Goal: Transaction & Acquisition: Purchase product/service

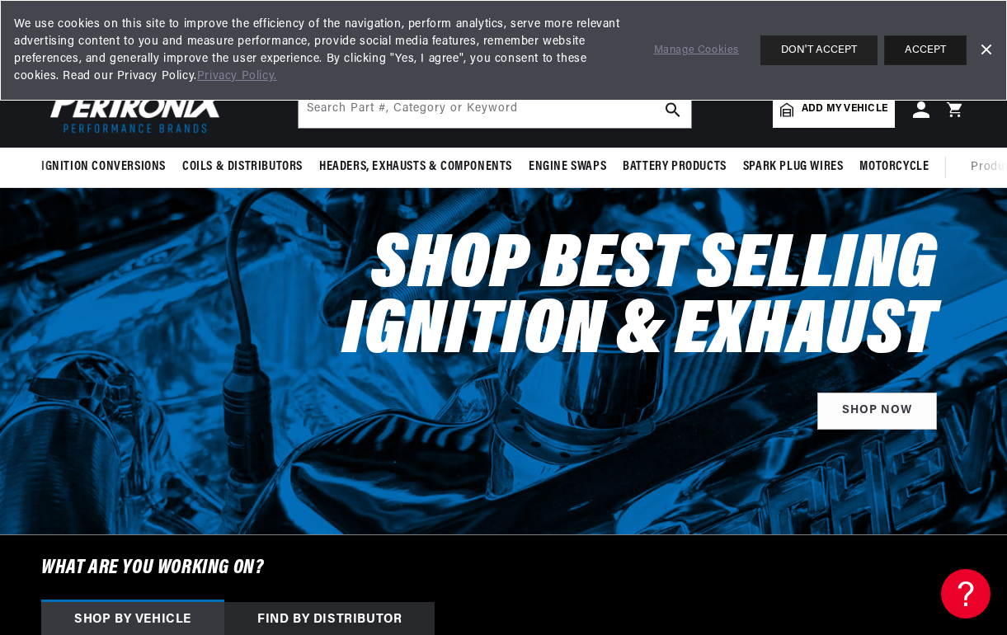
click at [941, 43] on button "ACCEPT" at bounding box center [925, 50] width 82 height 30
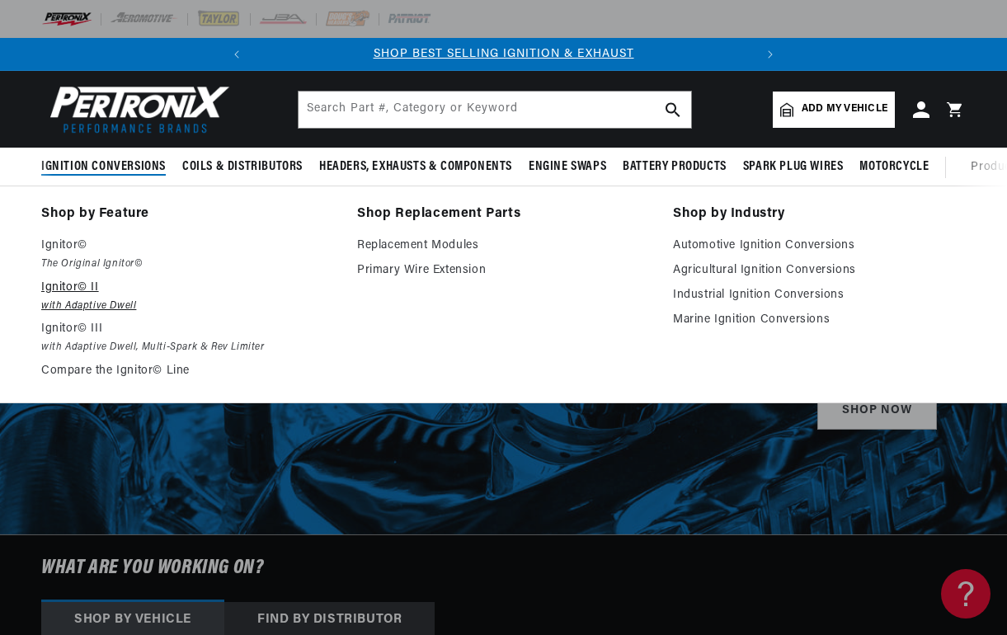
click at [66, 288] on p "Ignitor© II" at bounding box center [187, 288] width 293 height 20
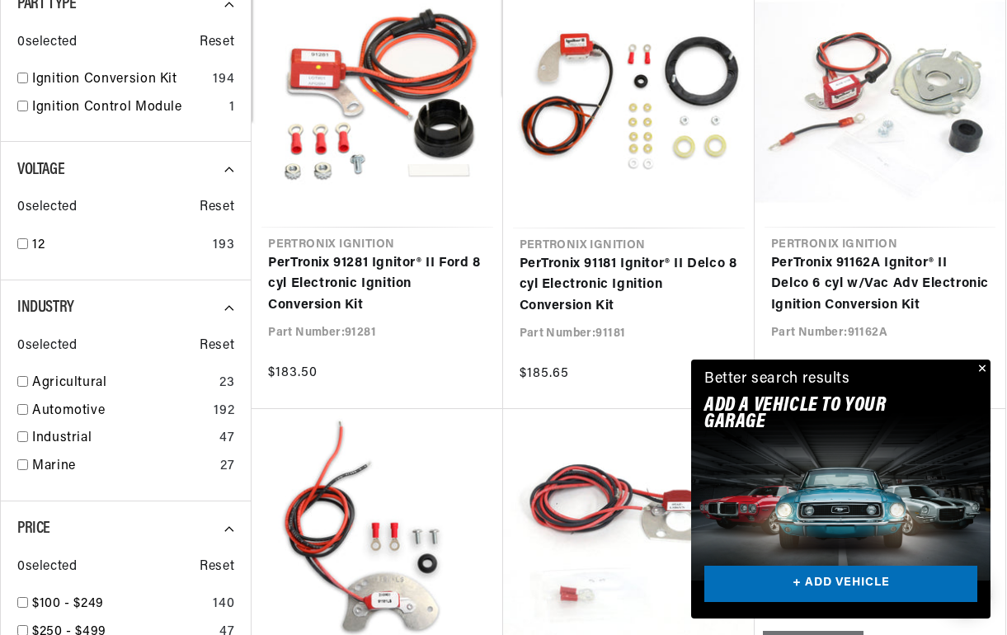
scroll to position [524, 0]
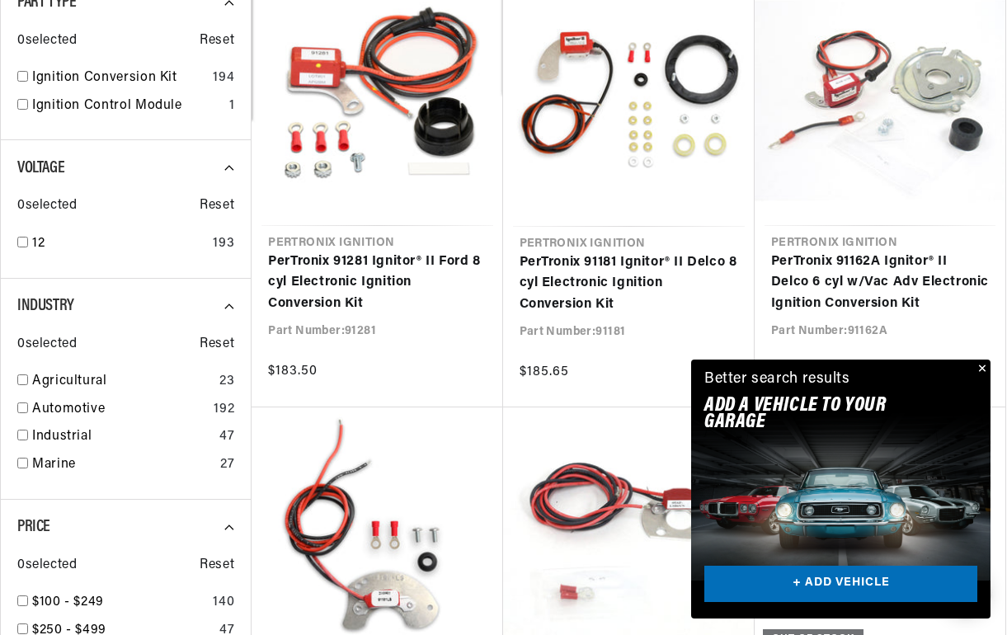
click at [983, 366] on button "Close" at bounding box center [981, 370] width 20 height 20
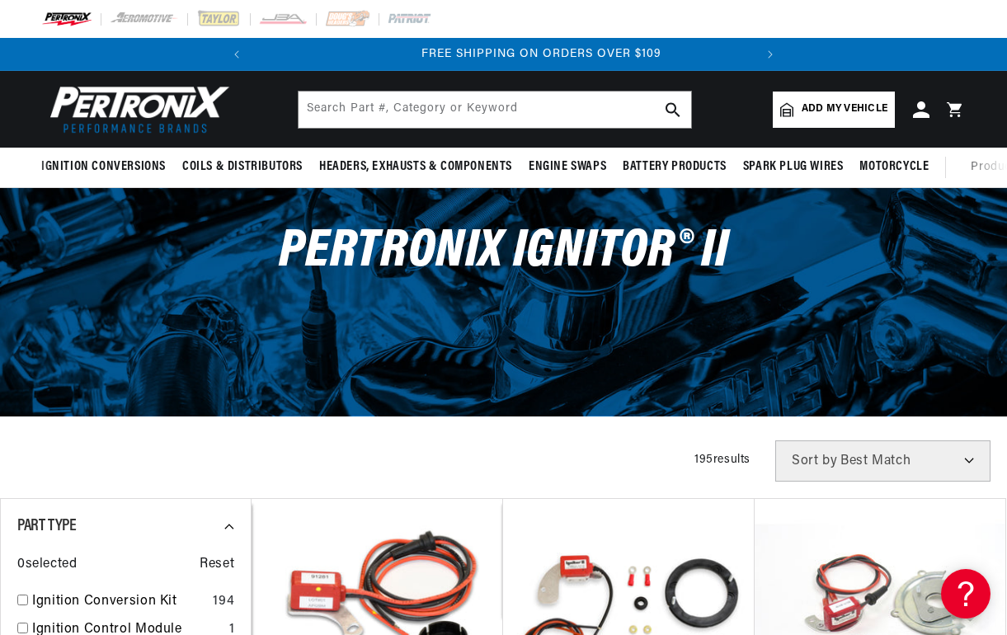
scroll to position [0, 500]
click at [846, 109] on span "Add my vehicle" at bounding box center [845, 109] width 86 height 16
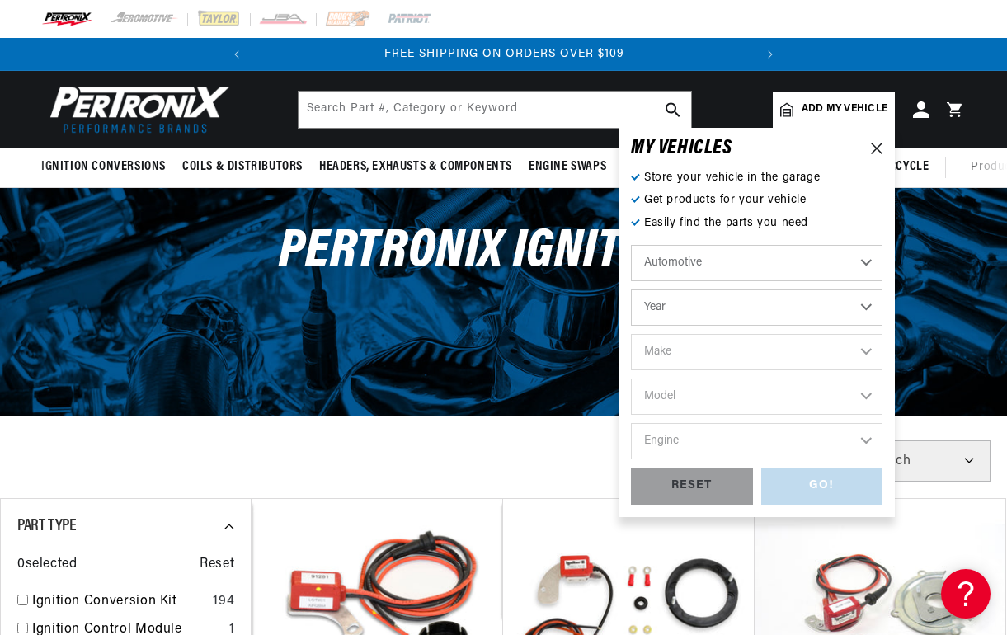
click at [716, 304] on select "Year 2026 2025 2024 2023 2022 2021 2020 2019 2018 2017 2016 2015 2014 2013 2012…" at bounding box center [757, 308] width 252 height 36
select select "1966"
click at [631, 290] on select "Year 2026 2025 2024 2023 2022 2021 2020 2019 2018 2017 2016 2015 2014 2013 2012…" at bounding box center [757, 308] width 252 height 36
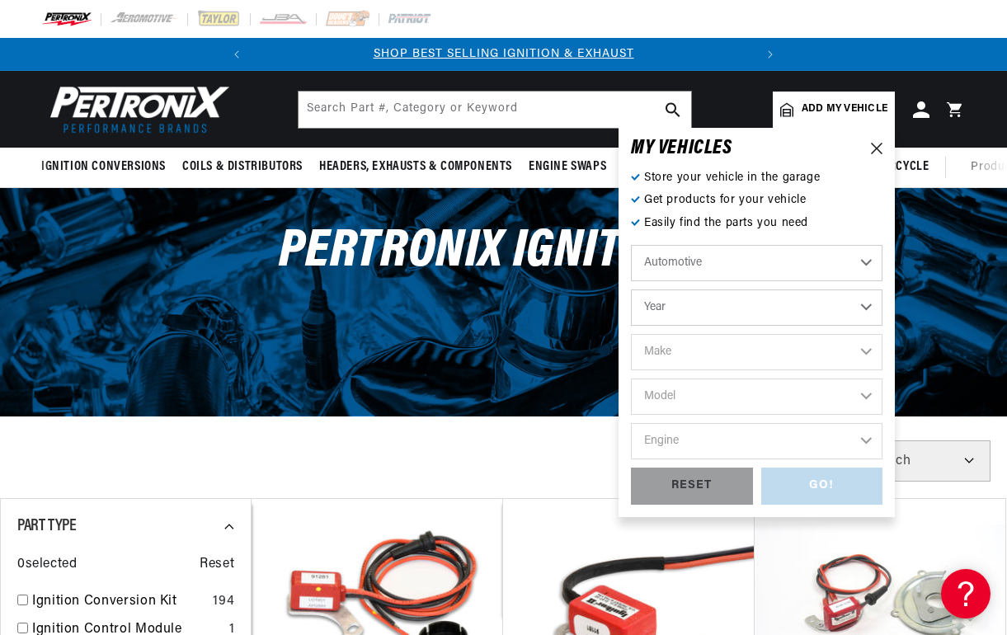
select select "1966"
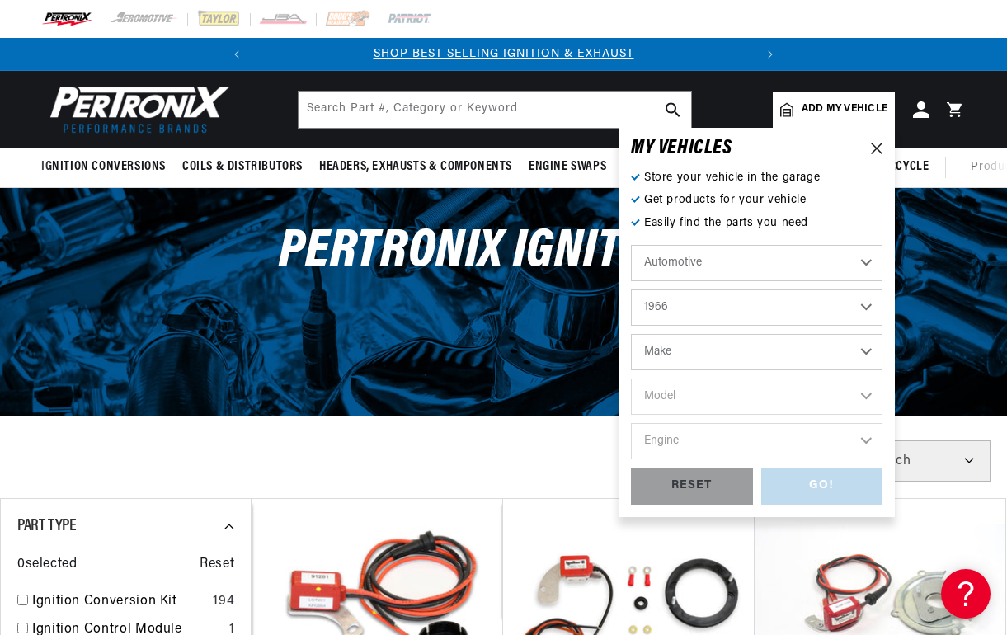
click at [756, 354] on select "Make Alfa Romeo American Motors Aston Martin Austin Austin Healey Avanti Bentle…" at bounding box center [757, 352] width 252 height 36
select select "Chevrolet"
click at [631, 334] on select "Make Alfa Romeo American Motors Aston Martin Austin Austin Healey Avanti Bentle…" at bounding box center [757, 352] width 252 height 36
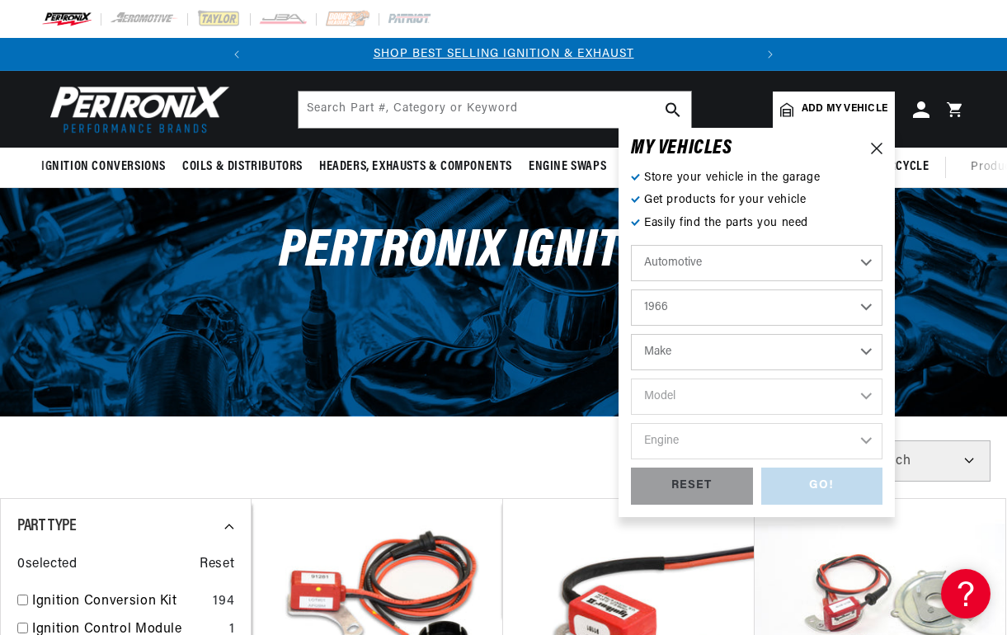
select select "Chevrolet"
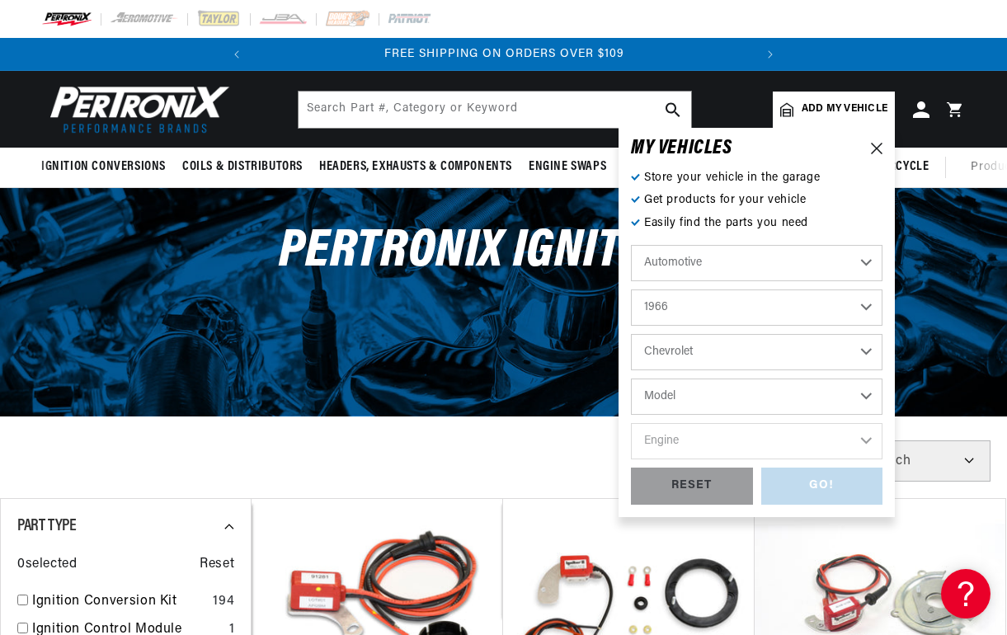
scroll to position [0, 500]
click at [864, 396] on select "Model Bel Air Biscayne C10 Pickup C20 Pickup C30 Pickup C50 C60 Caprice Chevell…" at bounding box center [757, 397] width 252 height 36
select select "Corvair"
click at [631, 379] on select "Model Bel Air Biscayne C10 Pickup C20 Pickup C30 Pickup C50 C60 Caprice Chevell…" at bounding box center [757, 397] width 252 height 36
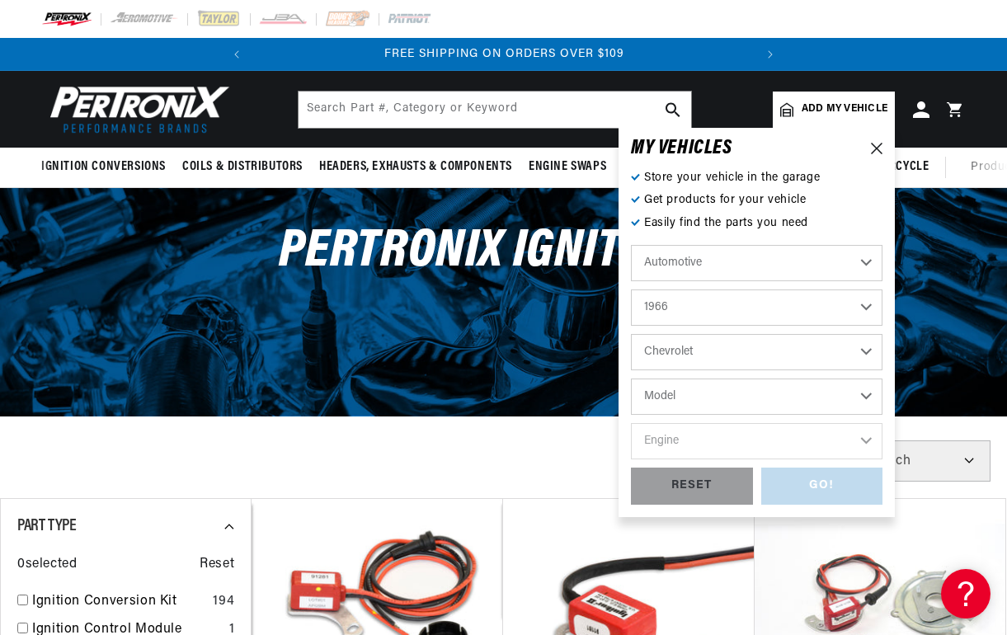
select select "Corvair"
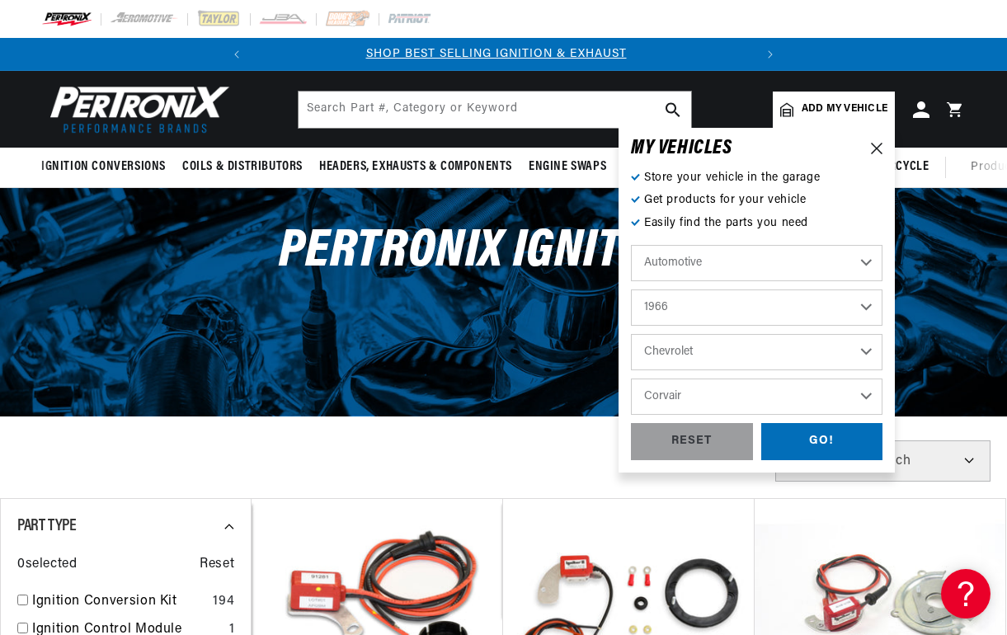
scroll to position [0, 0]
click at [828, 442] on div "GO!" at bounding box center [822, 441] width 122 height 37
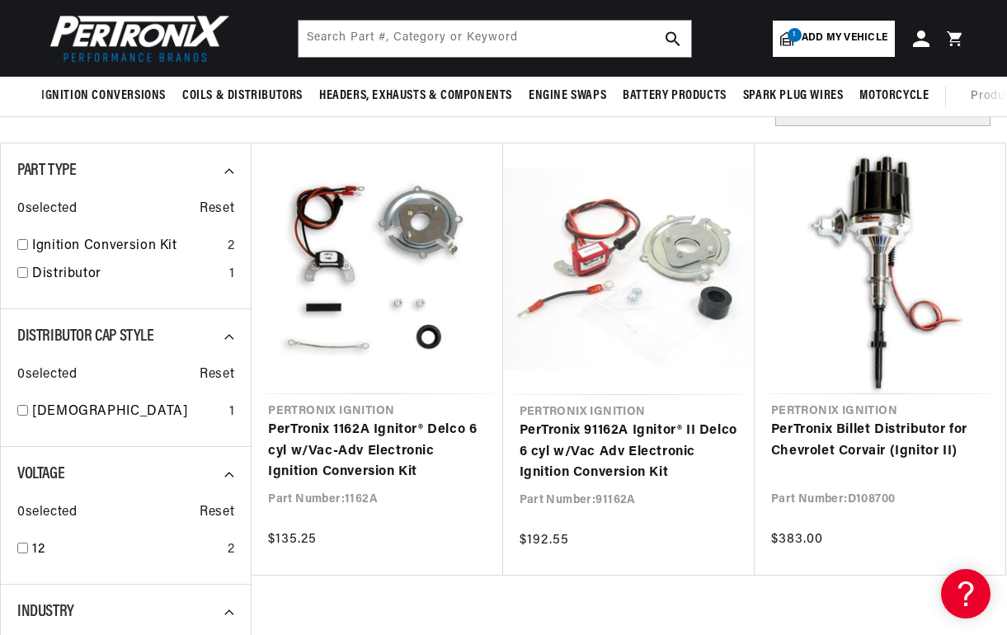
scroll to position [164, 0]
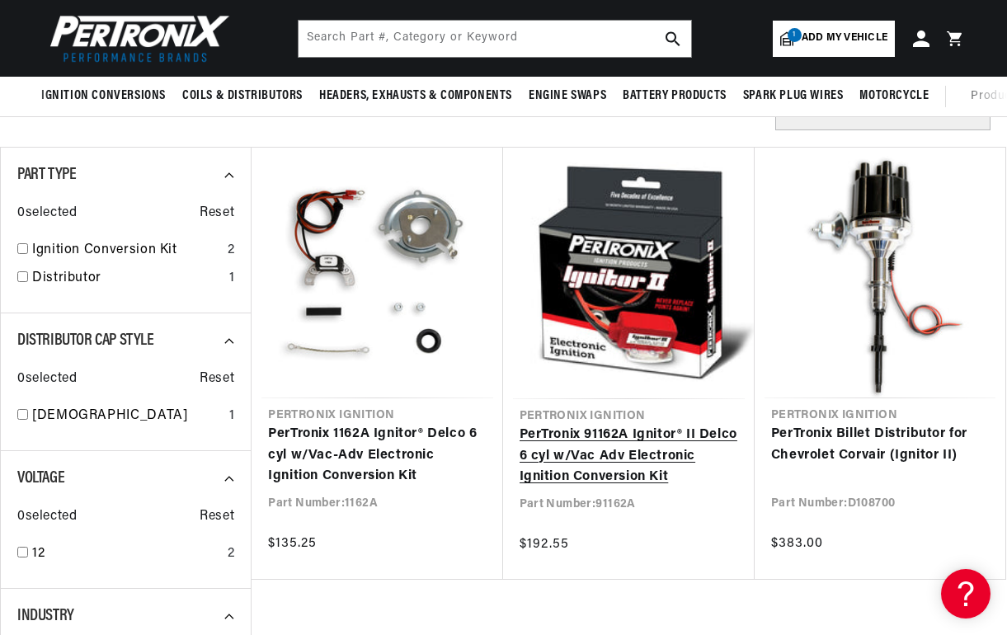
click at [632, 425] on link "PerTronix 91162A Ignitor® II Delco 6 cyl w/Vac Adv Electronic Ignition Conversi…" at bounding box center [629, 457] width 219 height 64
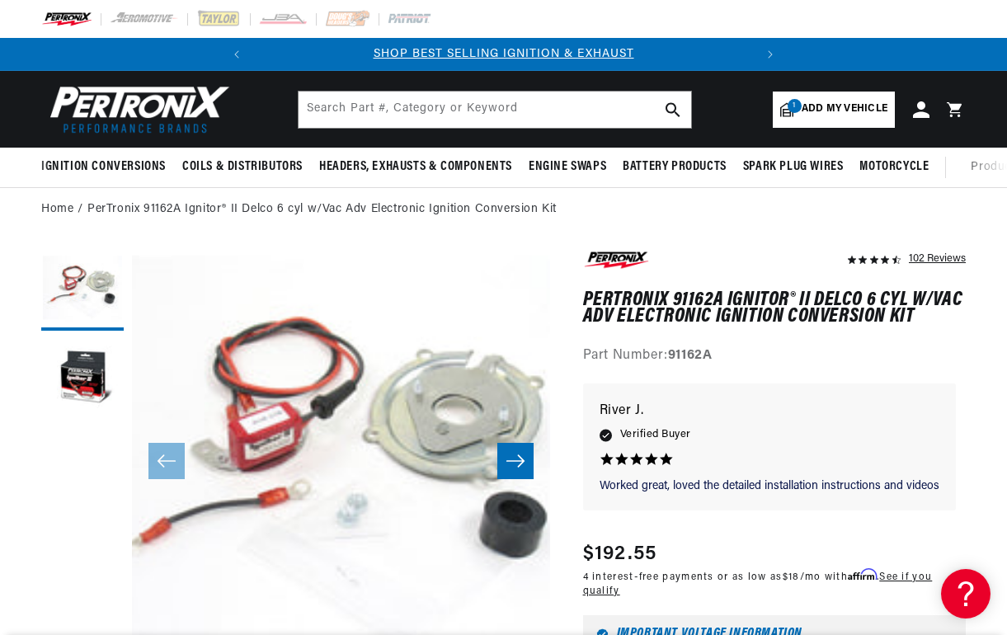
click at [514, 457] on icon "Slide right" at bounding box center [516, 461] width 20 height 16
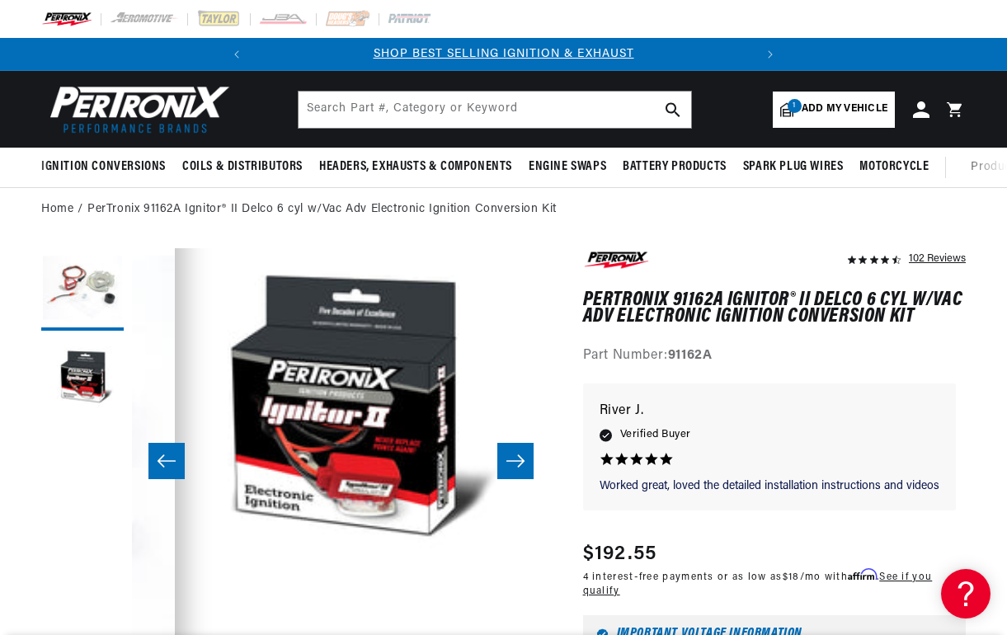
scroll to position [0, 417]
click at [514, 457] on icon "Slide right" at bounding box center [516, 461] width 20 height 16
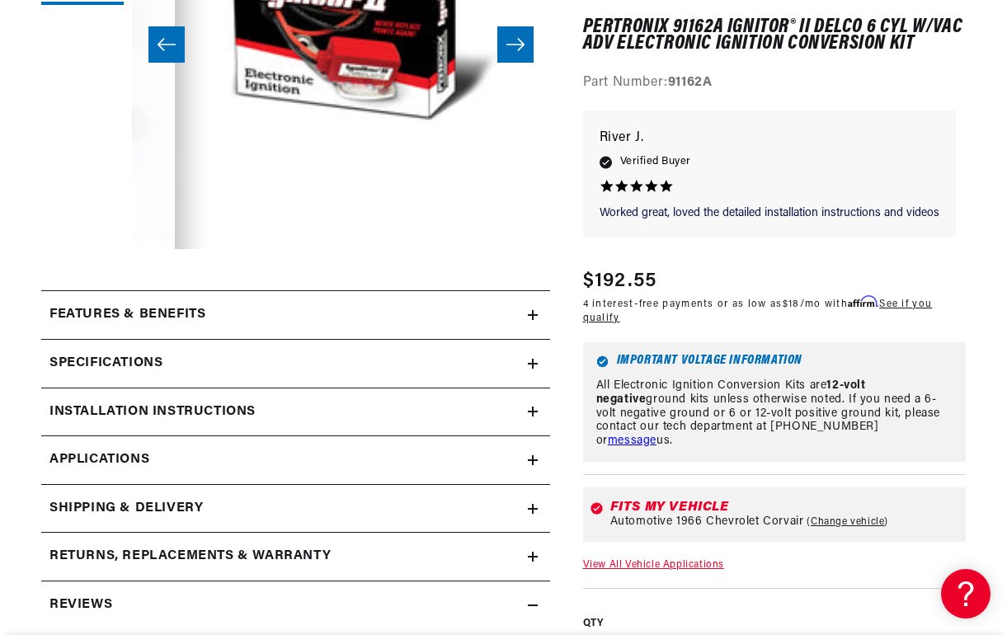
scroll to position [0, 0]
click at [533, 460] on icon at bounding box center [533, 460] width 10 height 10
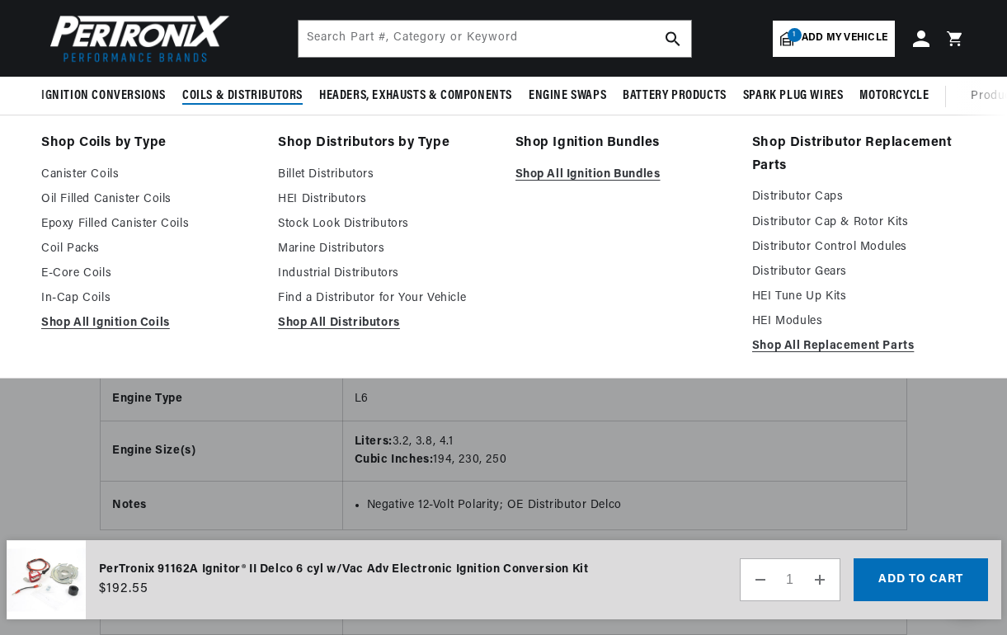
click at [243, 93] on span "Coils & Distributors" at bounding box center [242, 95] width 120 height 17
